Goal: Task Accomplishment & Management: Manage account settings

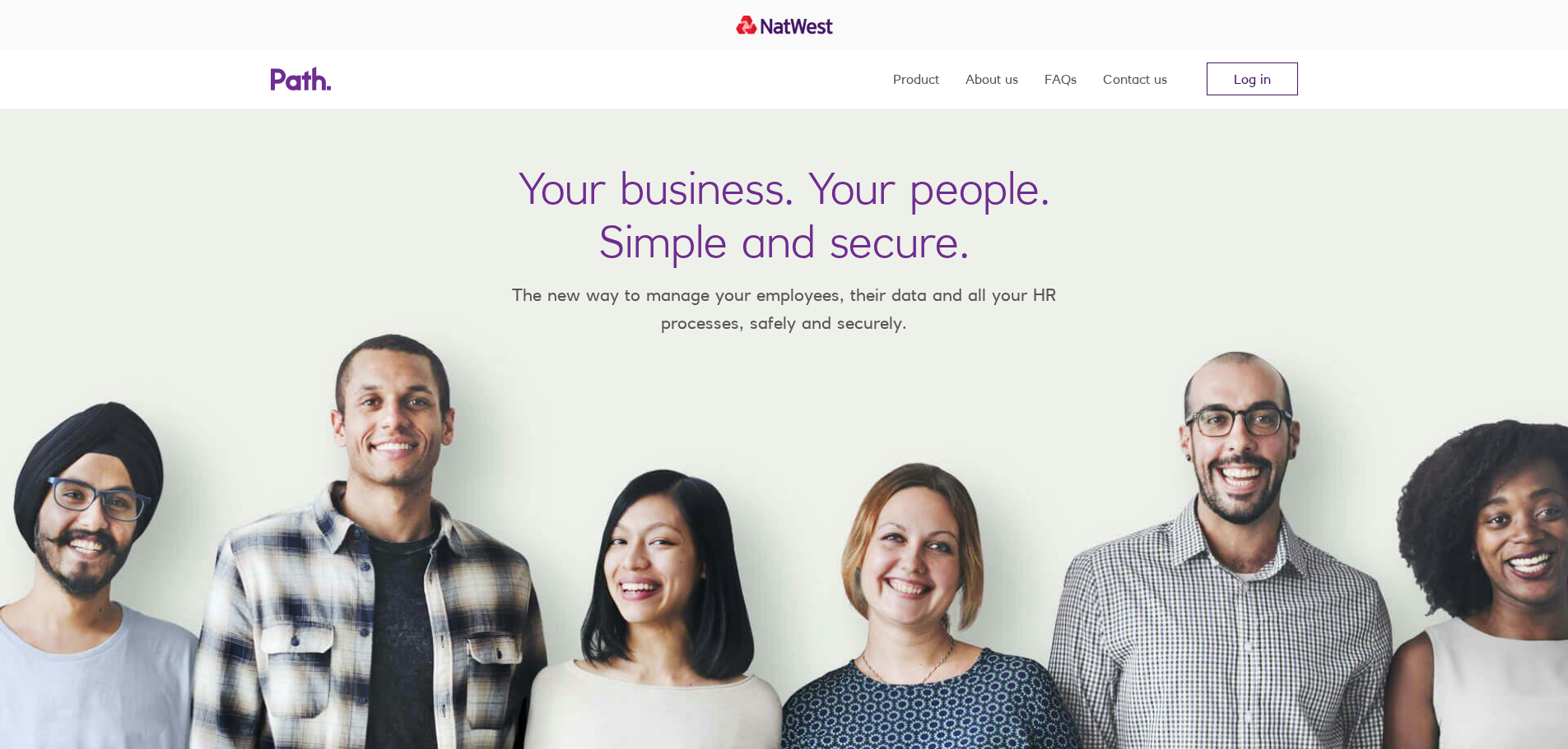
click at [1248, 83] on link "Log in" at bounding box center [1251, 78] width 91 height 33
click at [1252, 88] on link "Log in" at bounding box center [1251, 78] width 91 height 33
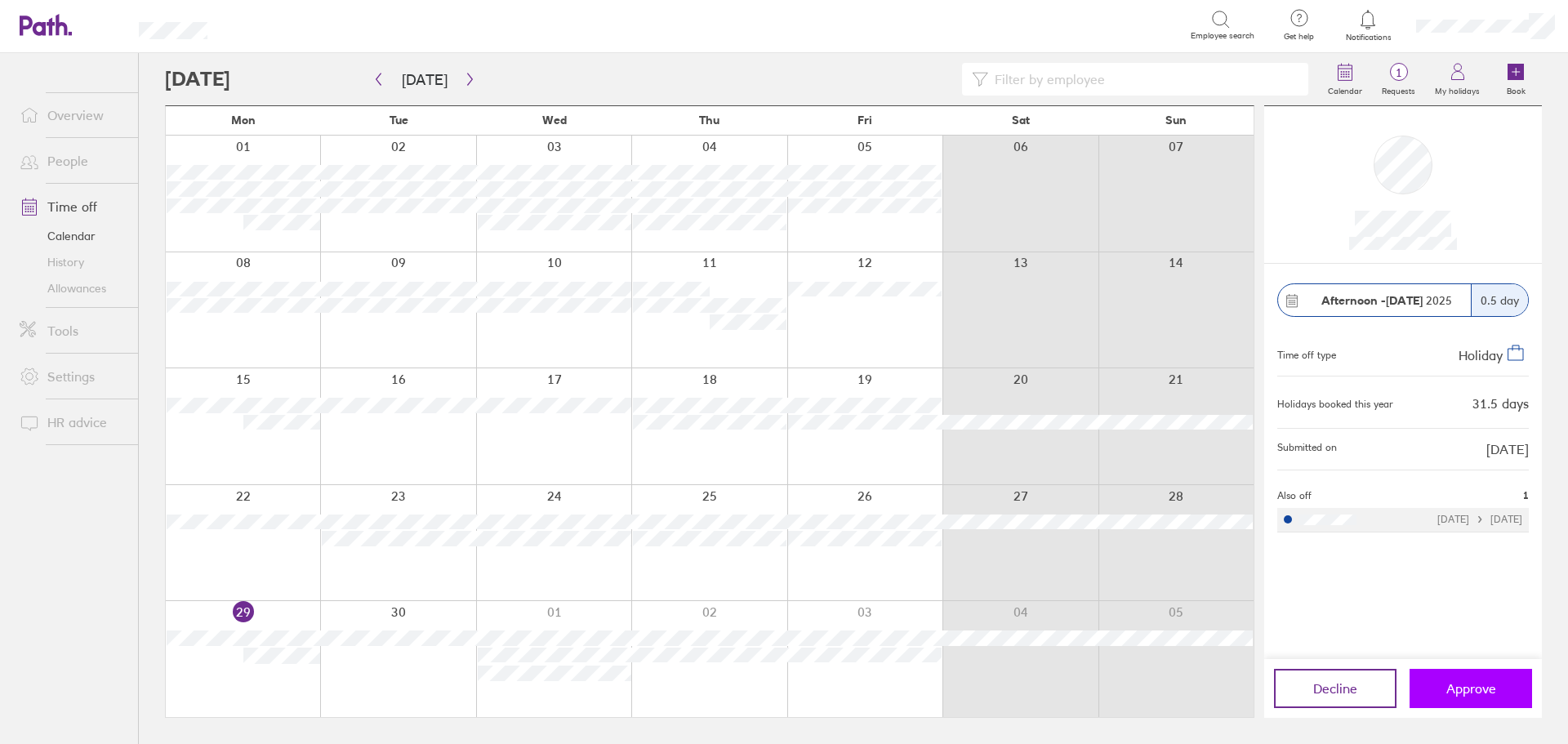
click at [1442, 693] on button "Approve" at bounding box center [1471, 689] width 122 height 39
click at [77, 283] on link "Allowances" at bounding box center [72, 288] width 131 height 26
